Goal: Find specific page/section: Find specific page/section

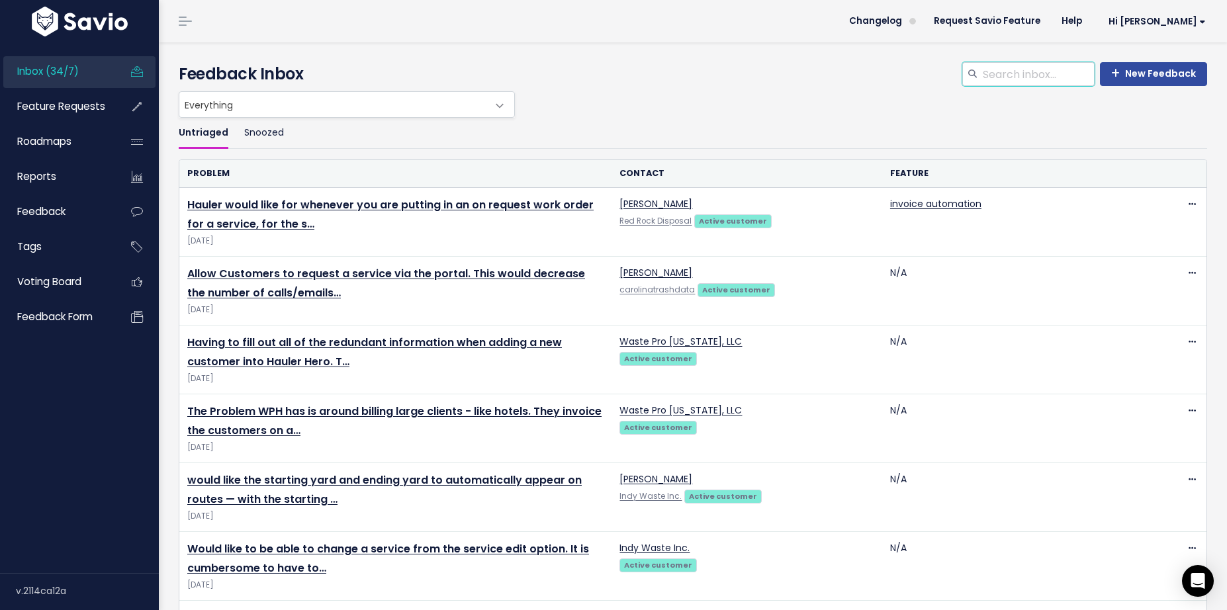
click at [983, 83] on input "search" at bounding box center [1037, 74] width 113 height 24
type input "erin"
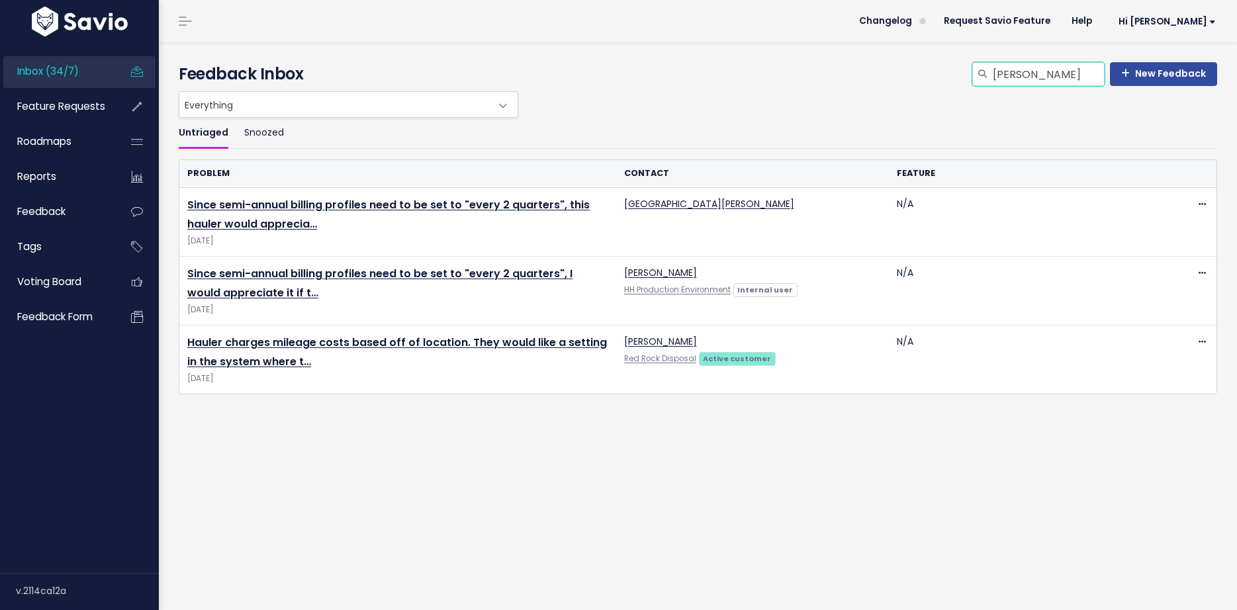
click at [1012, 72] on input "[PERSON_NAME]" at bounding box center [1047, 74] width 113 height 24
click at [1013, 73] on input "erin" at bounding box center [1047, 74] width 113 height 24
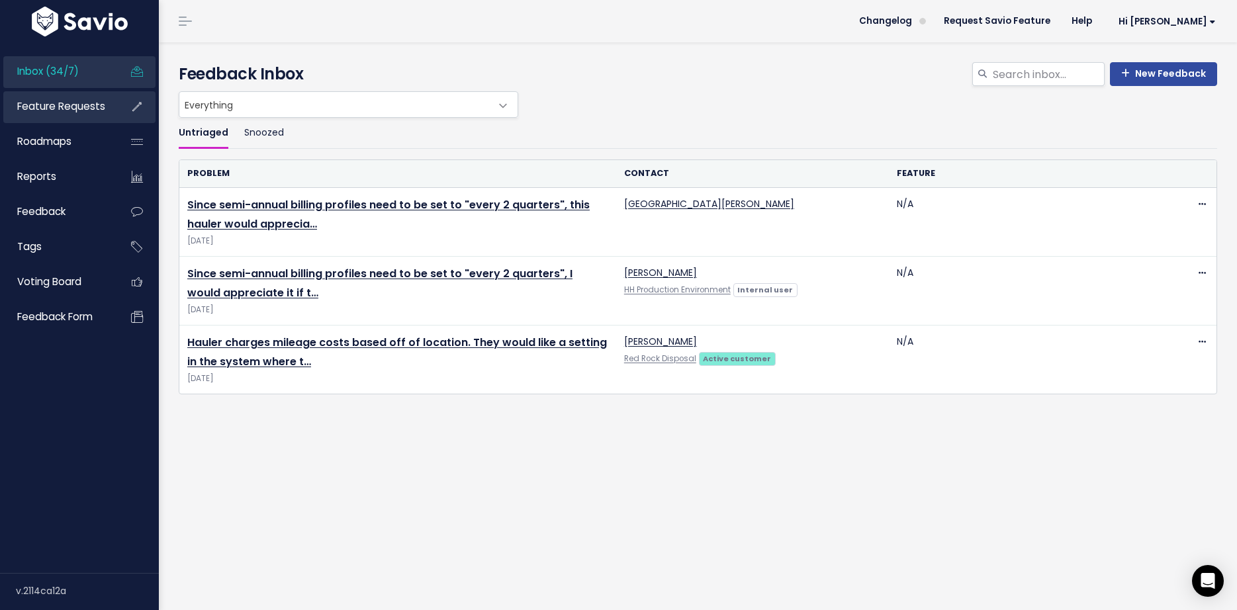
click at [51, 103] on span "Feature Requests" at bounding box center [61, 106] width 88 height 14
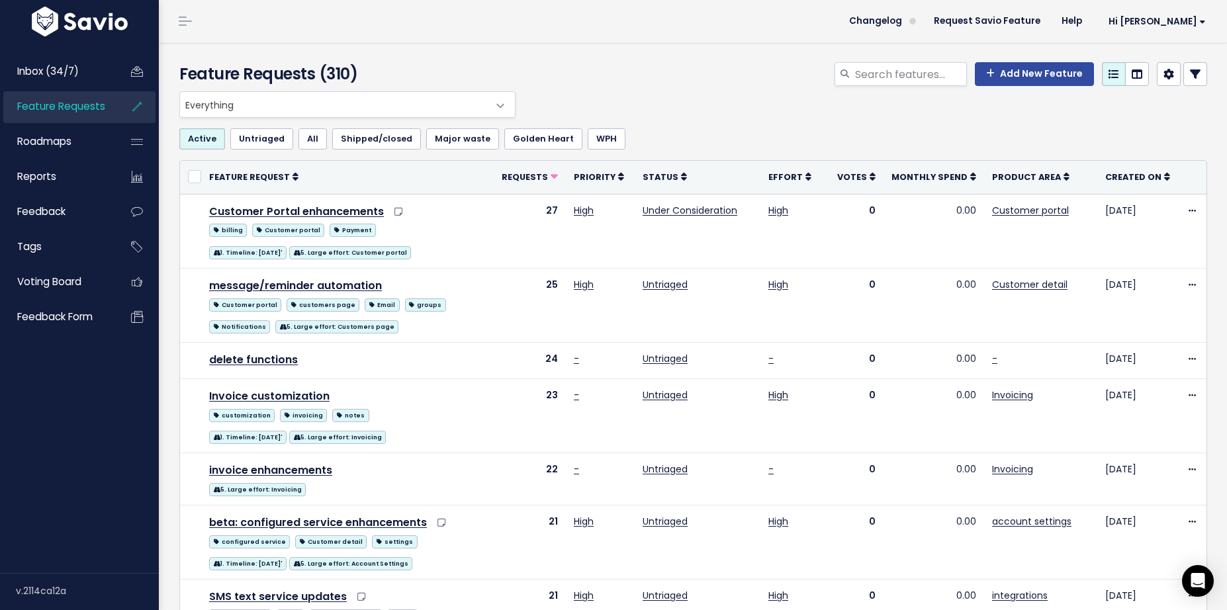
scroll to position [3, 0]
